Goal: Task Accomplishment & Management: Manage account settings

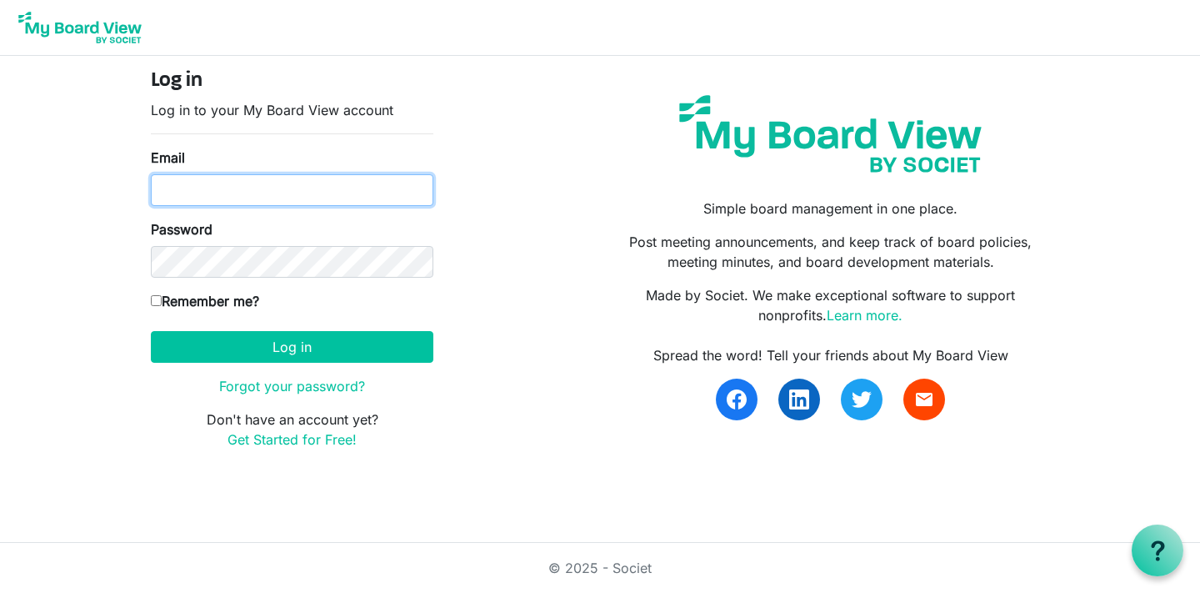
click at [262, 185] on input "Email" at bounding box center [292, 190] width 283 height 32
type input "[EMAIL_ADDRESS][DOMAIN_NAME]"
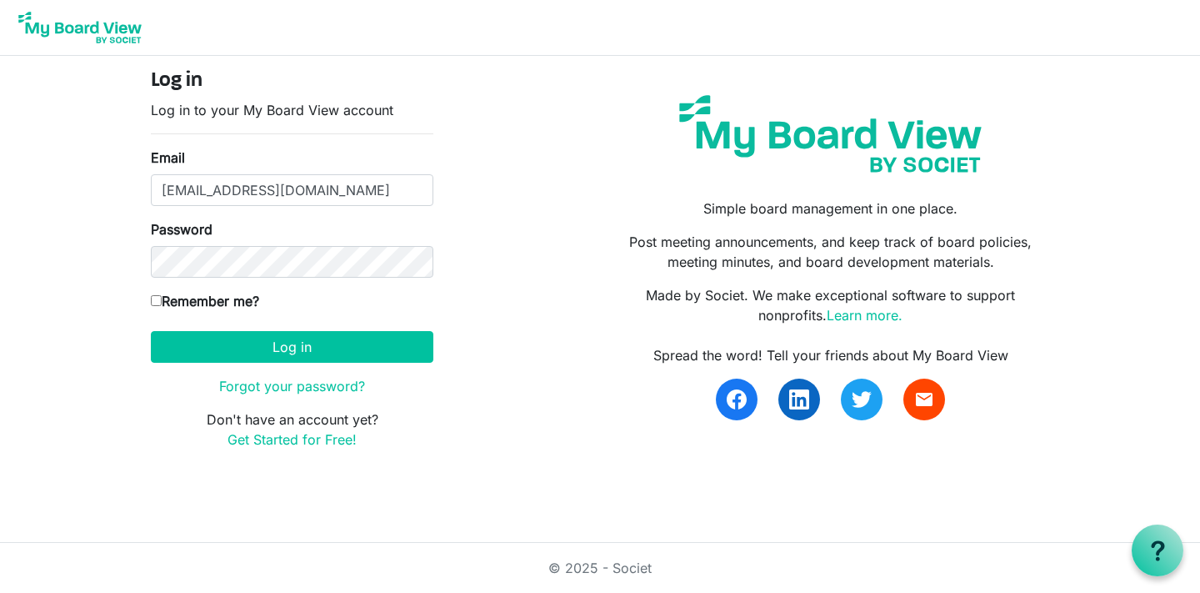
click at [228, 296] on label "Remember me?" at bounding box center [205, 301] width 108 height 20
click at [162, 296] on input "Remember me?" at bounding box center [156, 300] width 11 height 11
checkbox input "true"
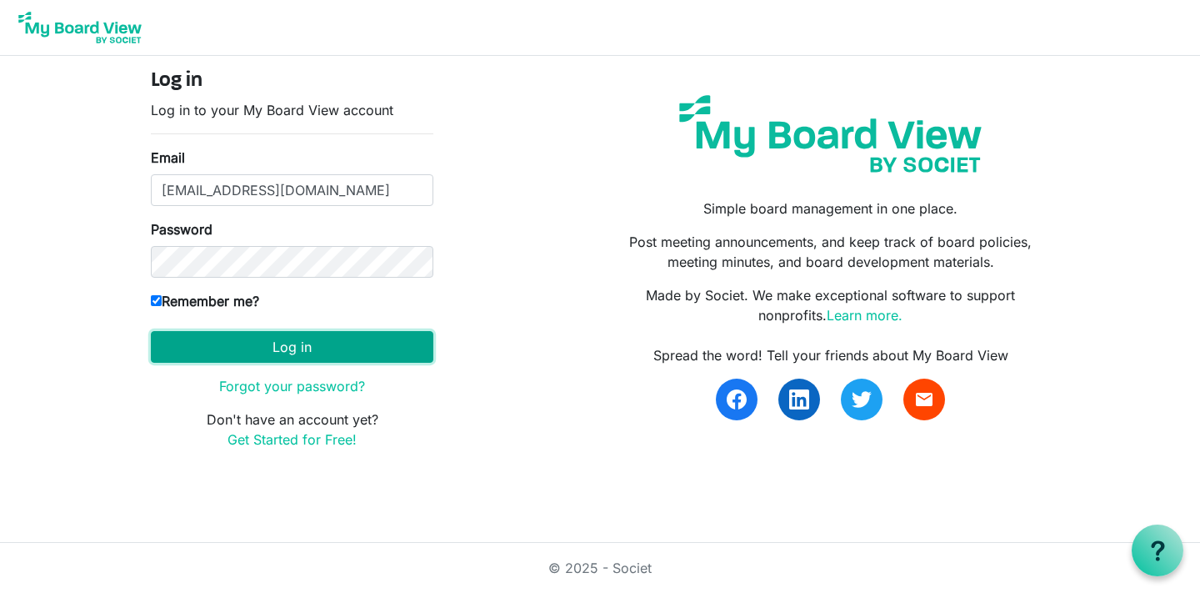
click at [247, 337] on button "Log in" at bounding box center [292, 347] width 283 height 32
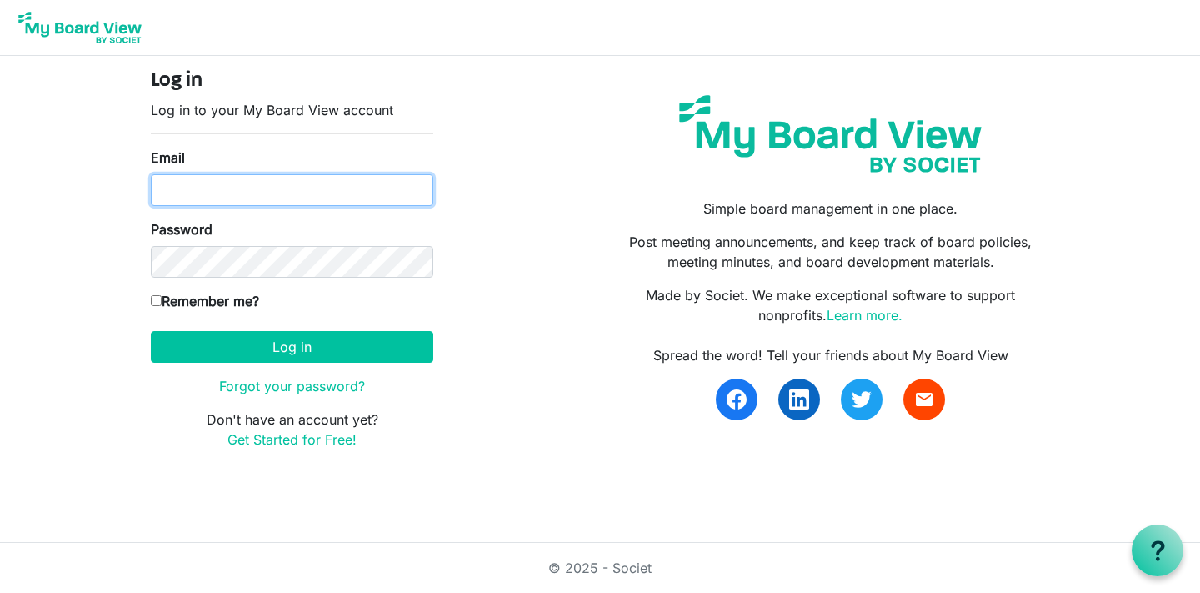
click at [318, 196] on input "Email" at bounding box center [292, 190] width 283 height 32
type input "[EMAIL_ADDRESS][DOMAIN_NAME]"
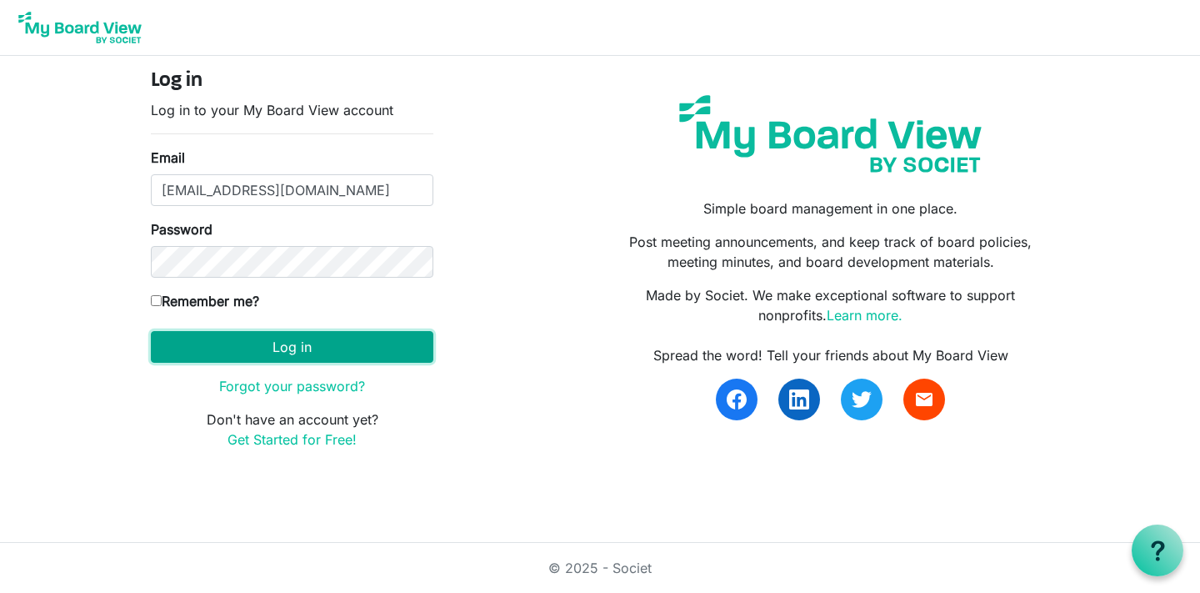
click at [275, 341] on button "Log in" at bounding box center [292, 347] width 283 height 32
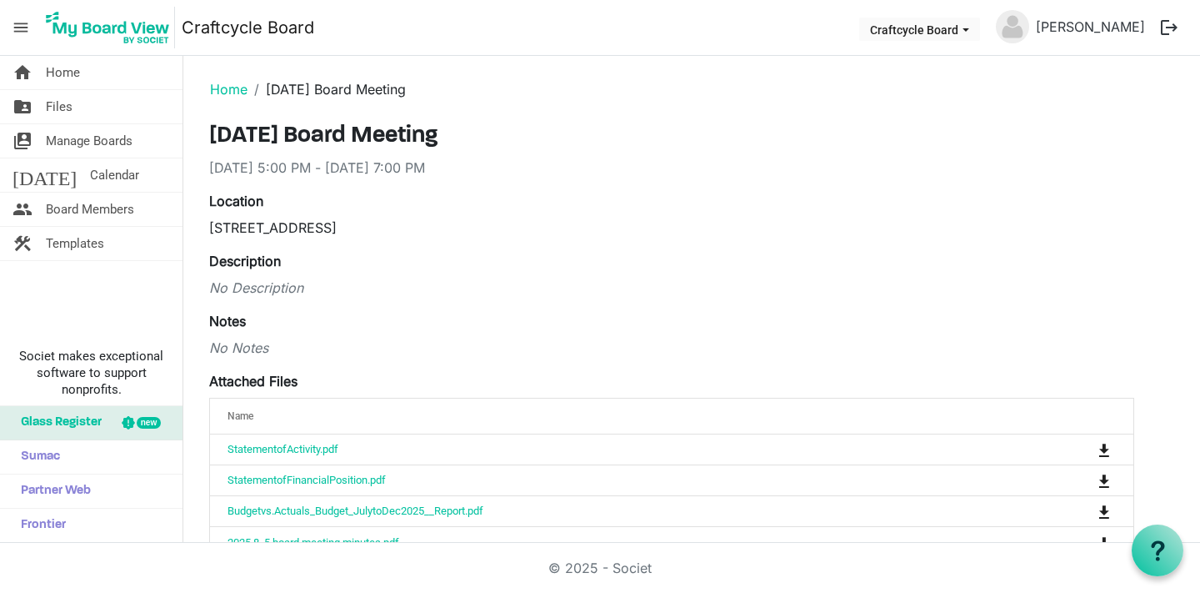
scroll to position [600, 0]
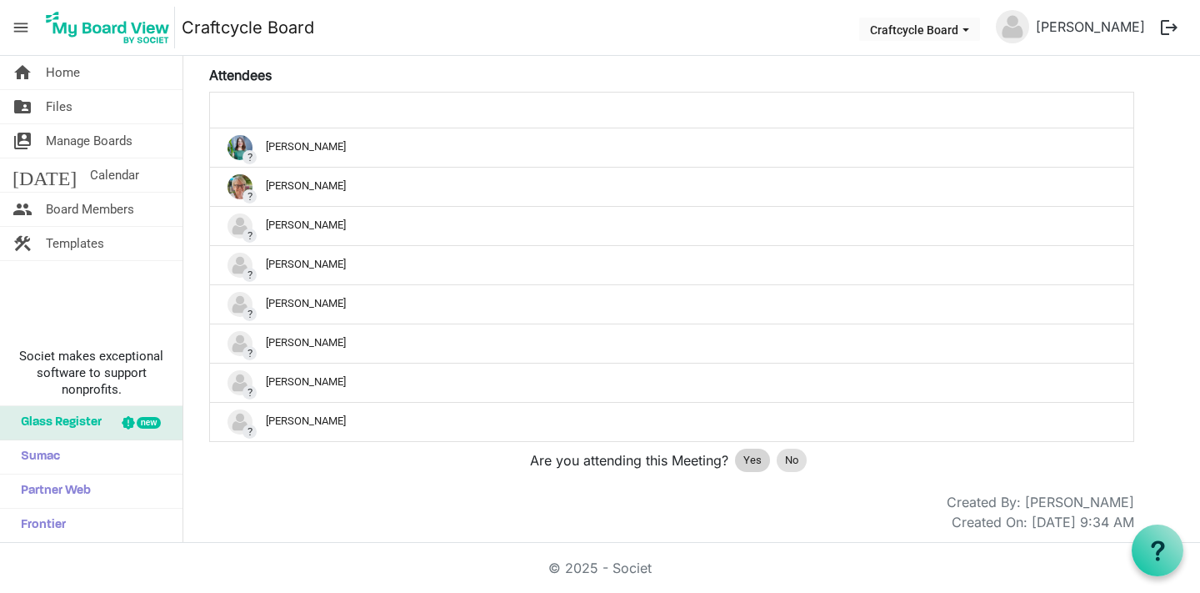
click at [755, 452] on span "Yes" at bounding box center [753, 460] width 18 height 17
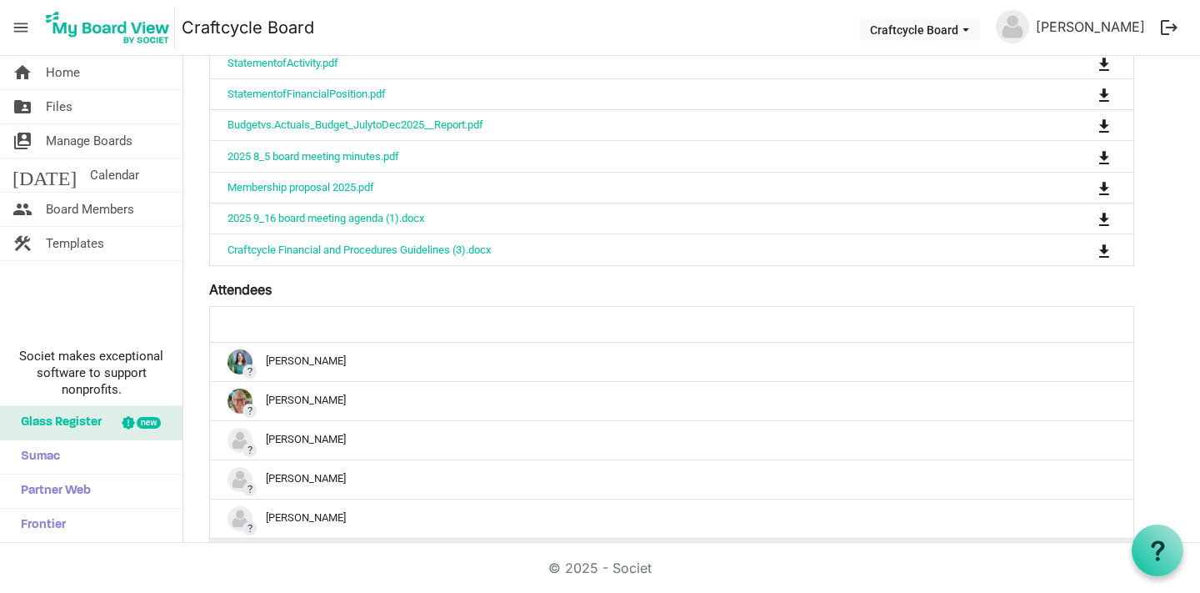
scroll to position [0, 0]
